Goal: Transaction & Acquisition: Purchase product/service

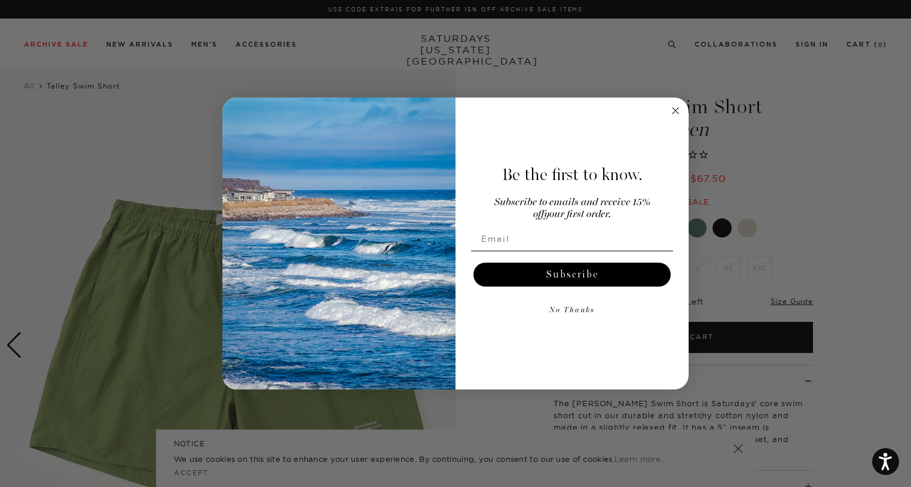
click at [679, 113] on circle "Close dialog" at bounding box center [676, 111] width 14 height 14
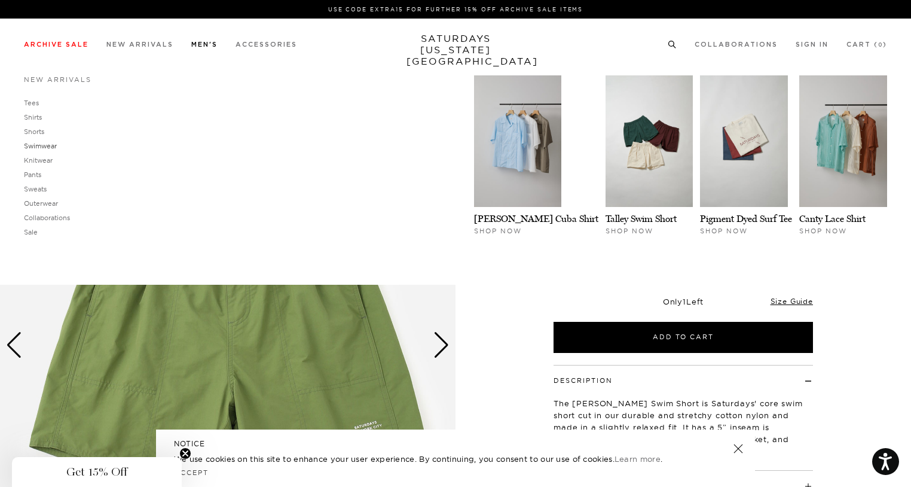
click at [48, 148] on link "Swimwear" at bounding box center [40, 146] width 33 height 8
